Goal: Unclear

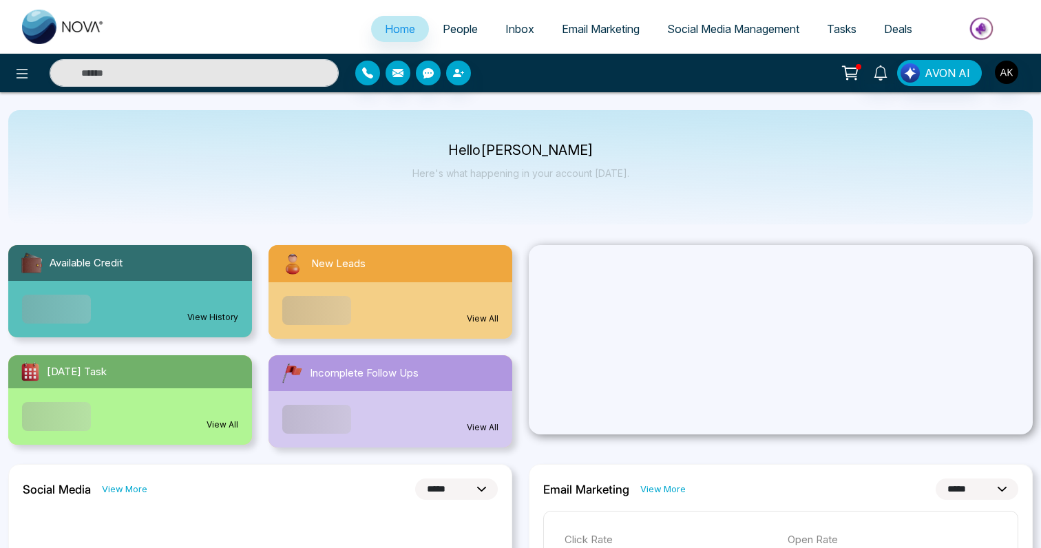
select select "*"
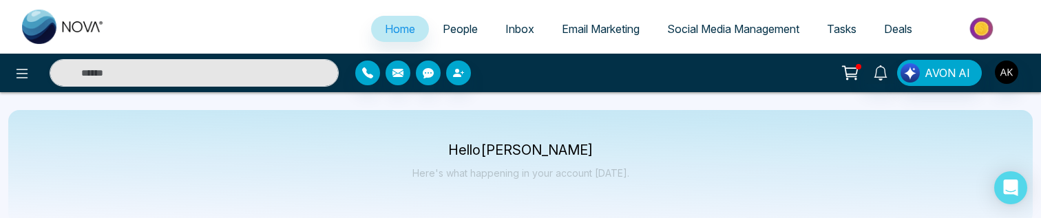
click at [215, 155] on div "Hello [PERSON_NAME] Here's what happening in your account [DATE]." at bounding box center [520, 167] width 1025 height 114
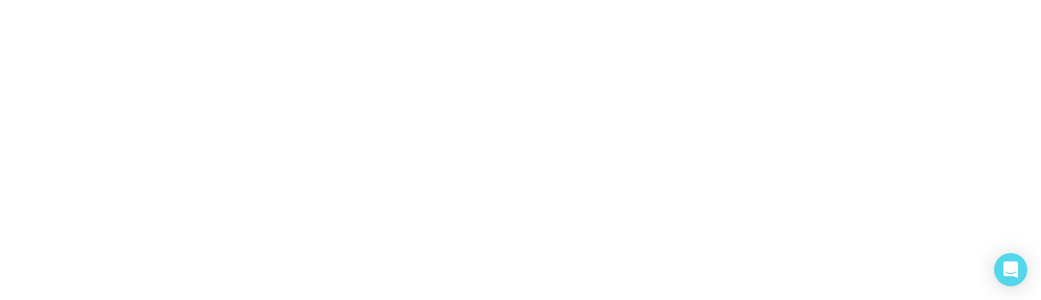
click at [434, 176] on body at bounding box center [520, 150] width 1041 height 300
click at [841, 1] on body at bounding box center [520, 150] width 1041 height 300
